Goal: Task Accomplishment & Management: Use online tool/utility

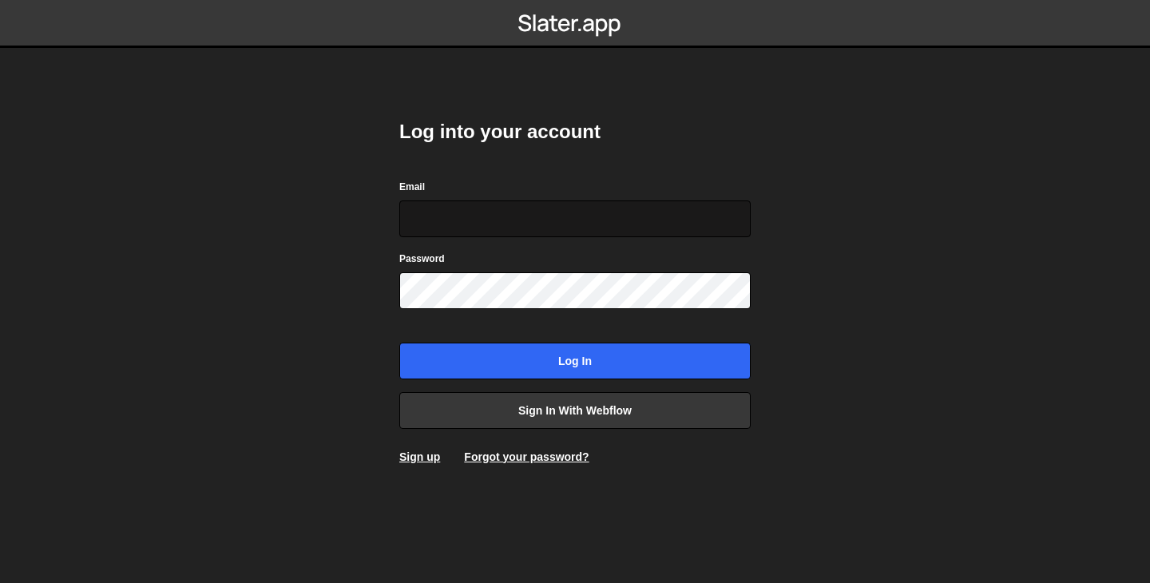
click at [470, 228] on input "Email" at bounding box center [574, 218] width 351 height 37
click at [491, 226] on input "Email" at bounding box center [574, 218] width 351 height 37
click at [589, 28] on icon at bounding box center [588, 24] width 10 height 13
click at [507, 204] on input "Email" at bounding box center [574, 218] width 351 height 37
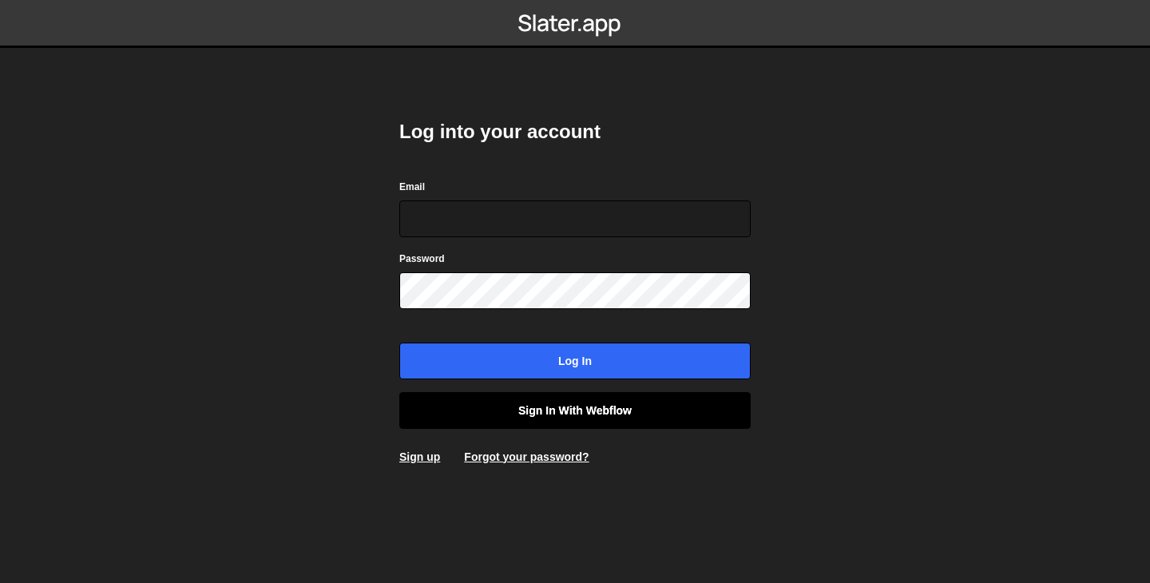
click at [533, 410] on link "Sign in with Webflow" at bounding box center [574, 410] width 351 height 37
